Goal: Check status: Check status

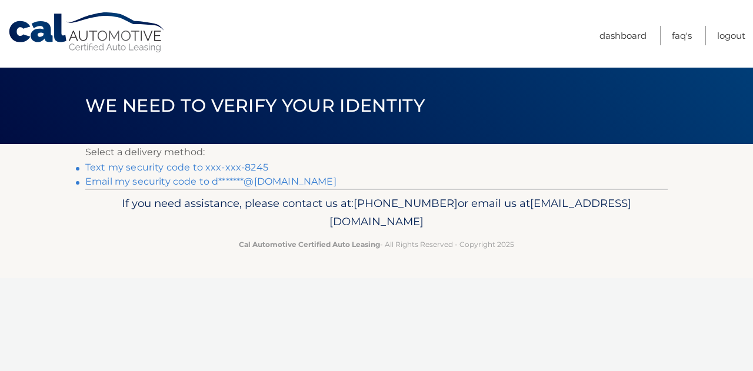
click at [240, 166] on link "Text my security code to xxx-xxx-8245" at bounding box center [176, 167] width 183 height 11
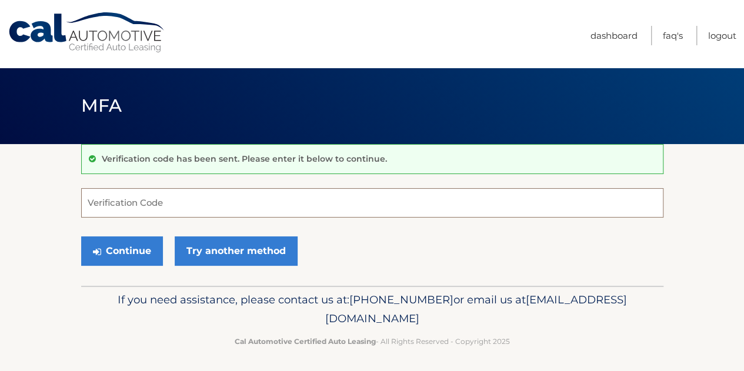
click at [246, 210] on input "Verification Code" at bounding box center [372, 202] width 582 height 29
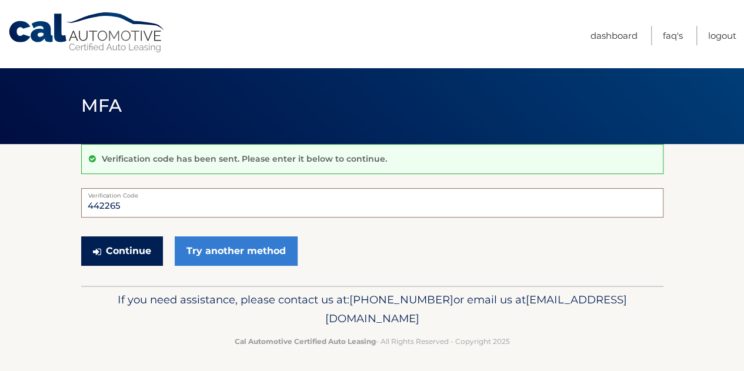
type input "442265"
click at [125, 256] on button "Continue" at bounding box center [122, 250] width 82 height 29
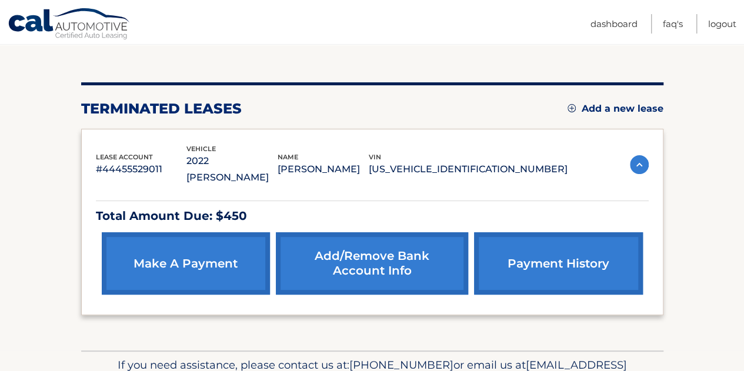
scroll to position [146, 0]
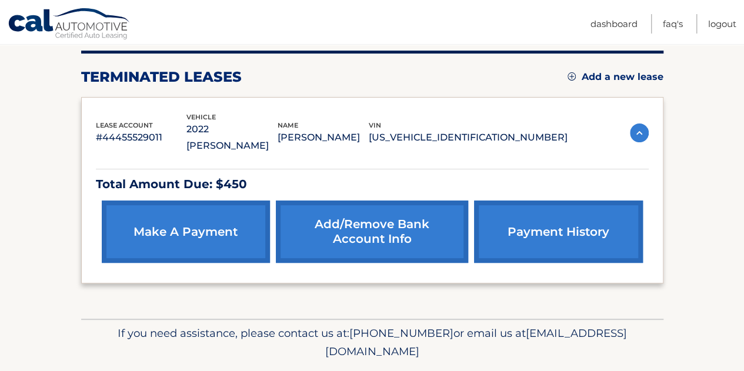
click at [642, 124] on img at bounding box center [639, 132] width 19 height 19
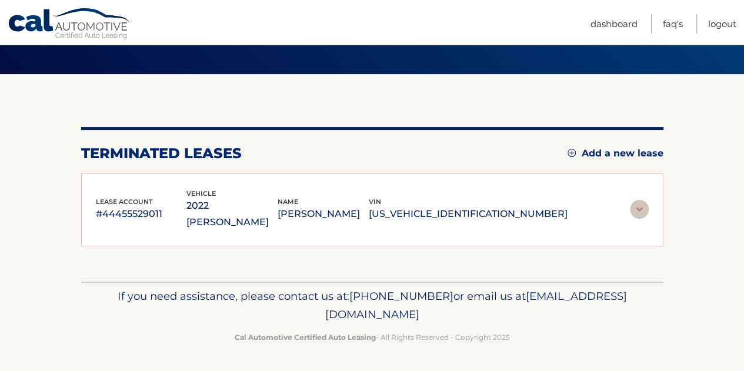
scroll to position [51, 0]
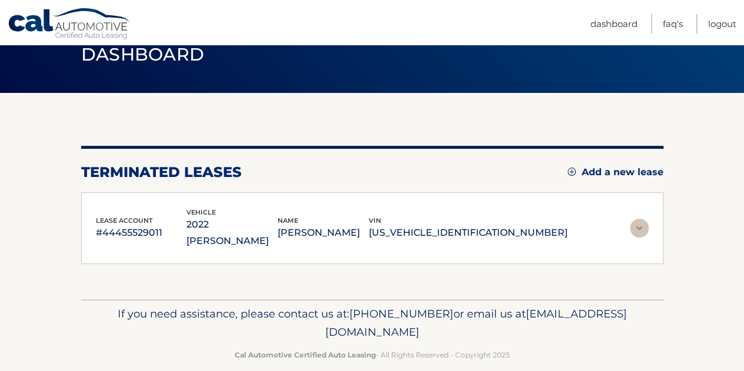
click at [643, 219] on img at bounding box center [639, 228] width 19 height 19
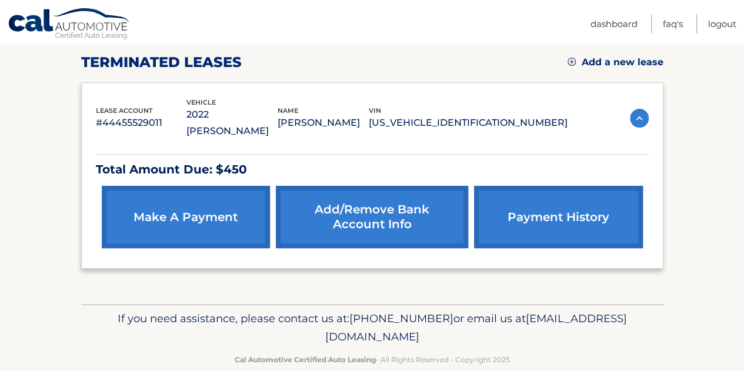
scroll to position [166, 0]
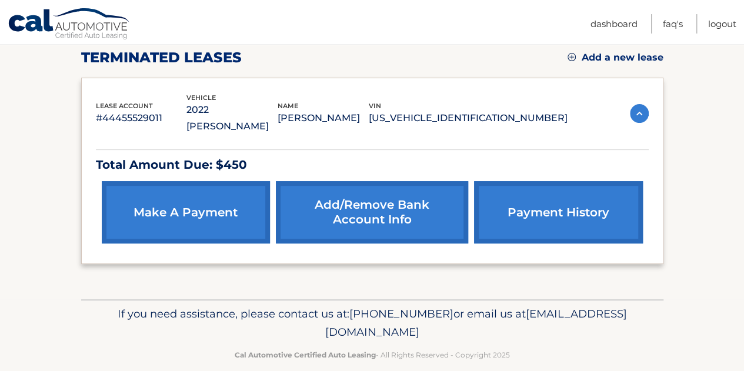
click at [553, 196] on link "payment history" at bounding box center [558, 212] width 168 height 62
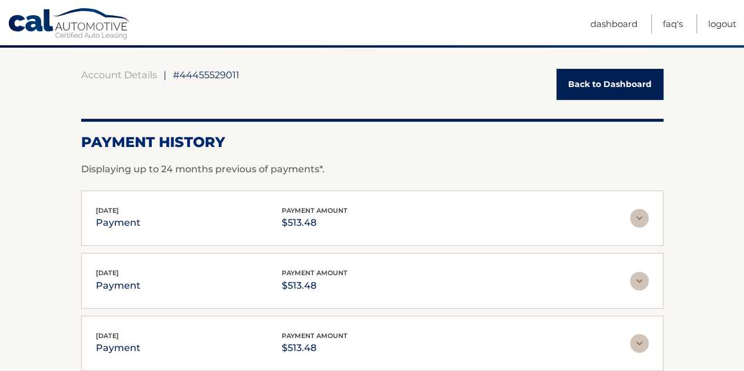
scroll to position [73, 0]
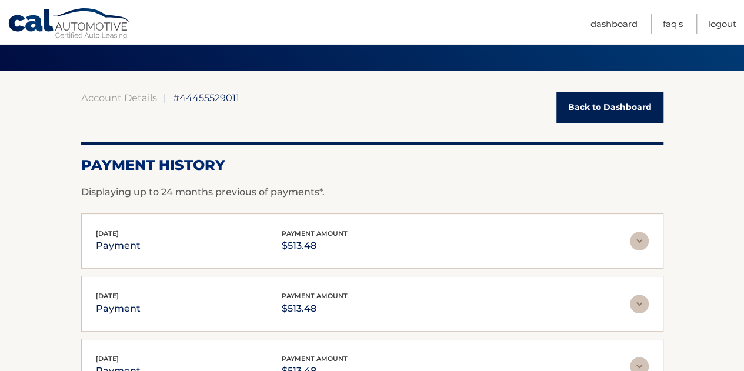
click at [622, 101] on link "Back to Dashboard" at bounding box center [609, 107] width 107 height 31
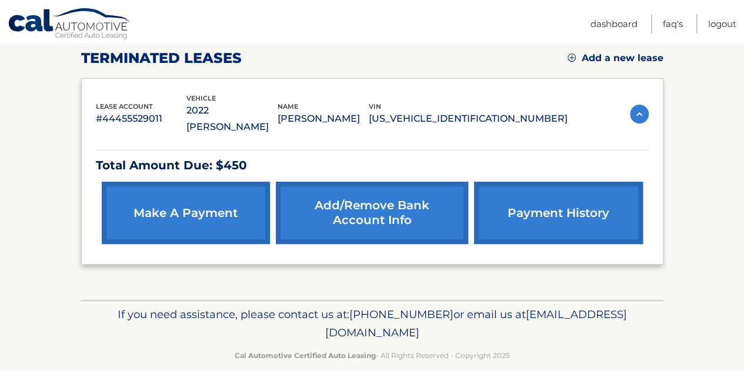
scroll to position [166, 0]
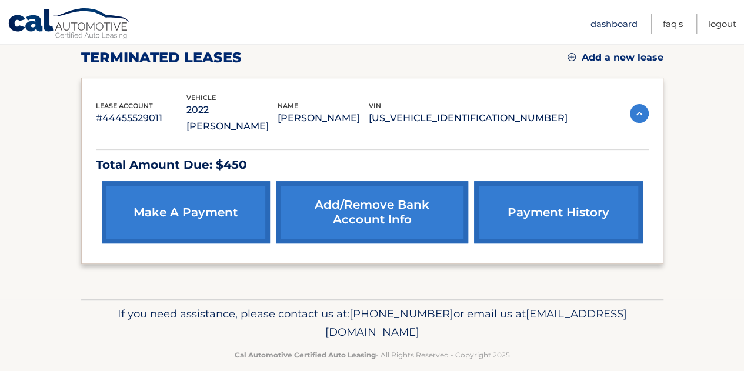
click at [614, 27] on link "Dashboard" at bounding box center [613, 23] width 47 height 19
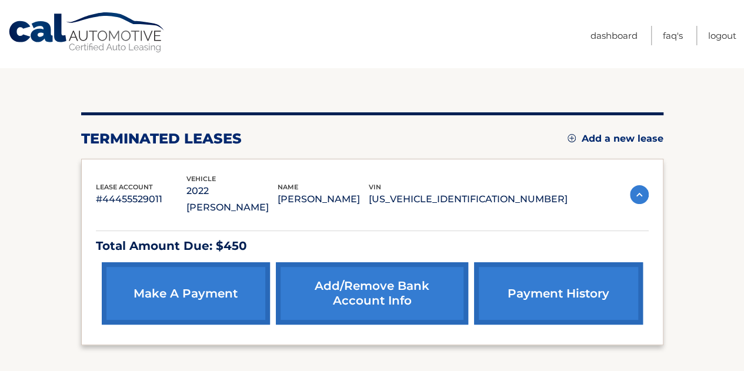
scroll to position [166, 0]
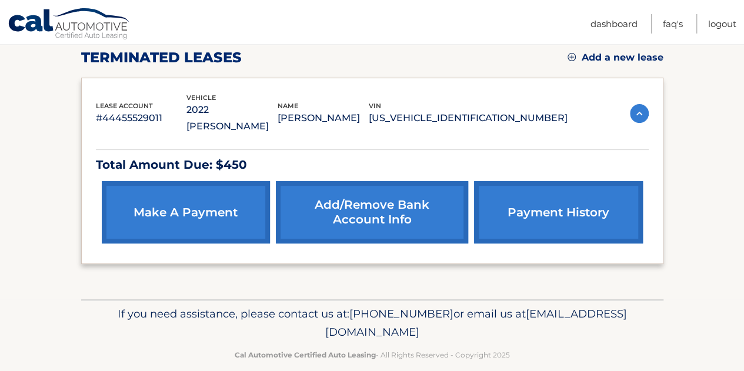
click at [636, 105] on img at bounding box center [639, 113] width 19 height 19
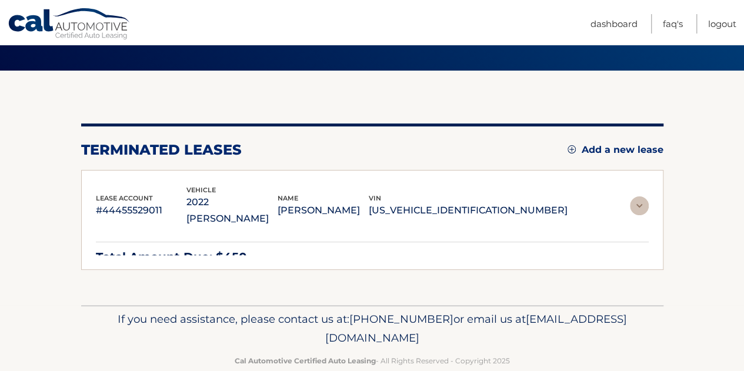
scroll to position [51, 0]
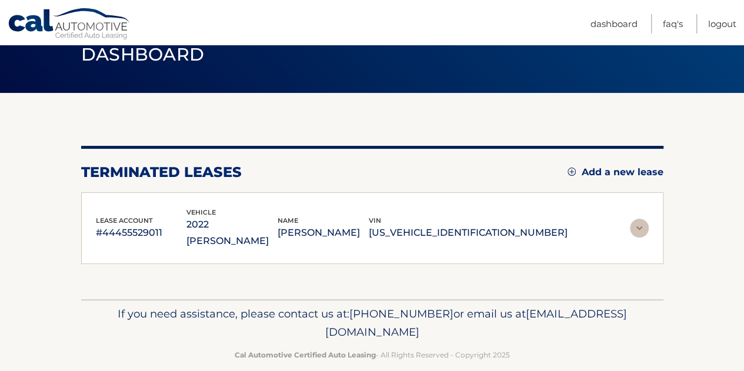
click at [640, 219] on img at bounding box center [639, 228] width 19 height 19
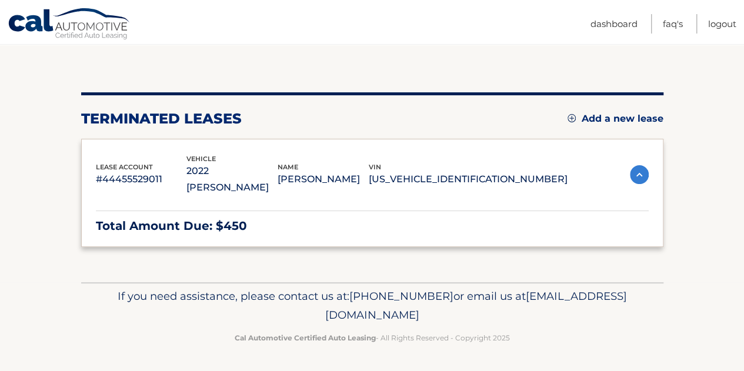
scroll to position [166, 0]
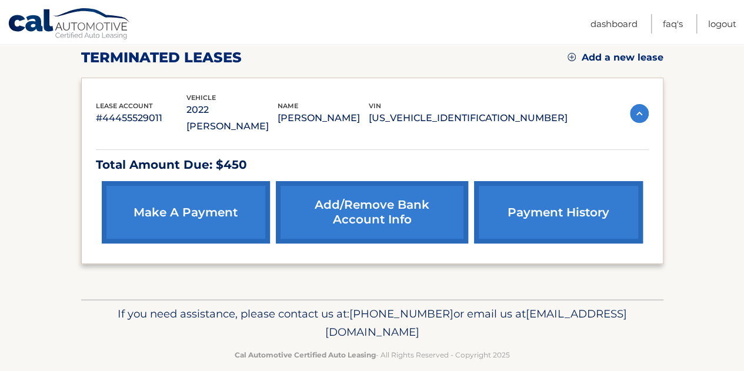
click at [214, 196] on link "make a payment" at bounding box center [186, 212] width 168 height 62
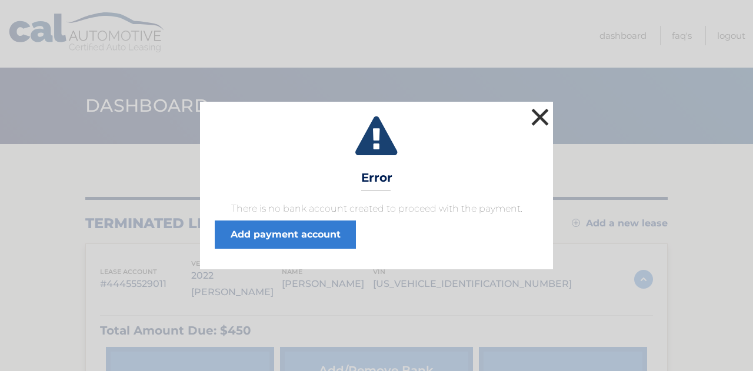
click at [543, 117] on button "×" at bounding box center [540, 117] width 24 height 24
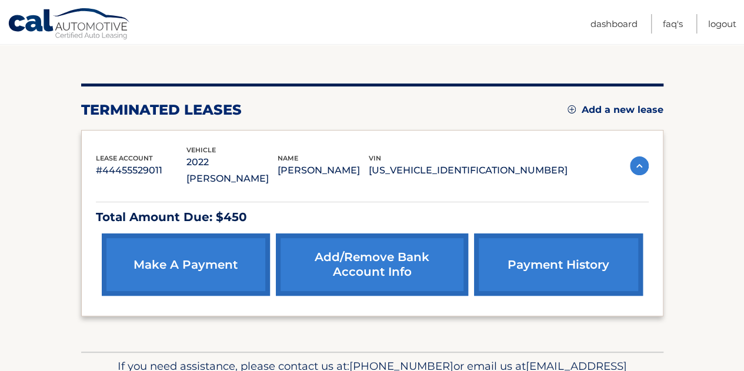
scroll to position [166, 0]
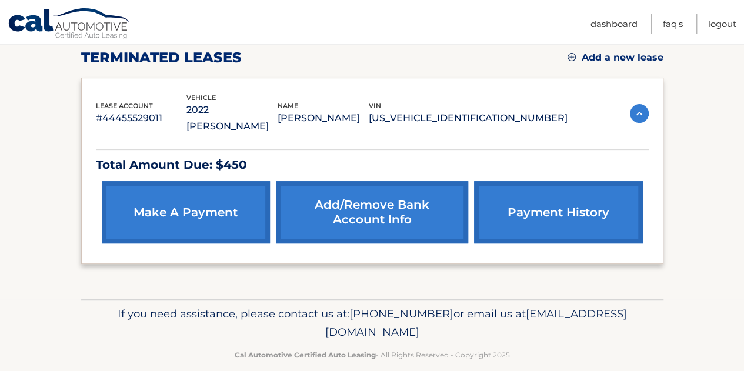
click at [614, 200] on link "payment history" at bounding box center [558, 212] width 168 height 62
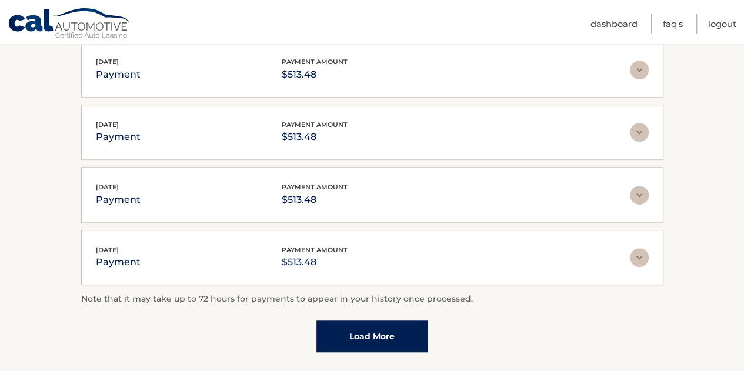
scroll to position [397, 0]
